Goal: Transaction & Acquisition: Purchase product/service

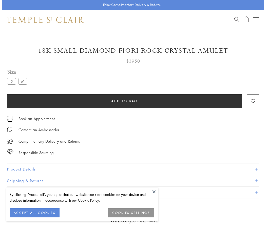
scroll to position [11, 0]
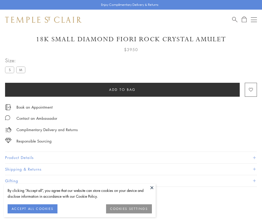
click at [122, 89] on span "Add to bag" at bounding box center [122, 90] width 27 height 6
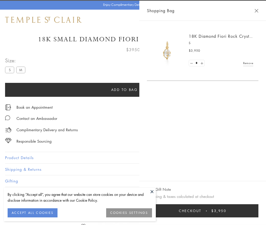
click at [209, 211] on button "Checkout $3,950" at bounding box center [202, 210] width 111 height 13
